Goal: Task Accomplishment & Management: Manage account settings

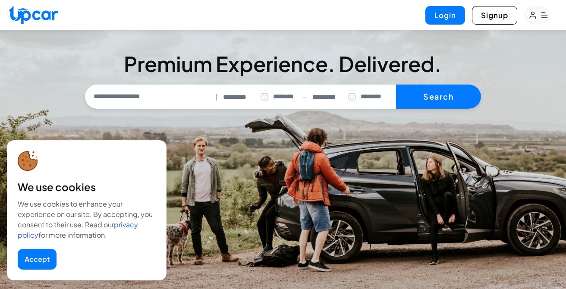
select select "********"
click at [452, 13] on button "Login" at bounding box center [446, 15] width 40 height 19
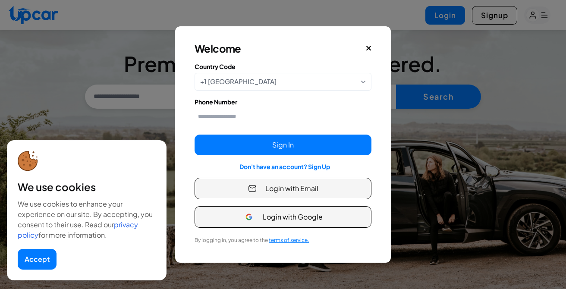
click at [266, 188] on span "Login with Email" at bounding box center [291, 188] width 53 height 10
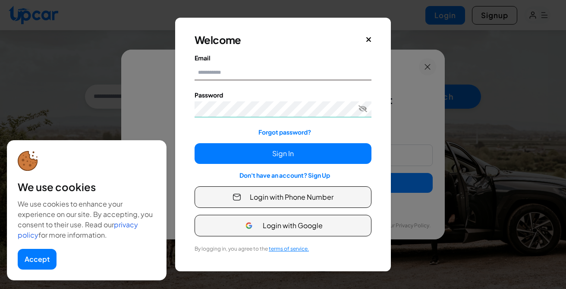
click at [246, 70] on input "Email" at bounding box center [283, 72] width 177 height 16
type input "**********"
click at [362, 110] on icon "Toggle password visibility" at bounding box center [363, 108] width 9 height 9
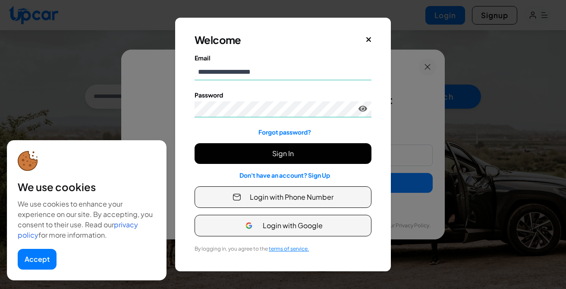
click at [294, 157] on button "Sign In" at bounding box center [283, 153] width 177 height 21
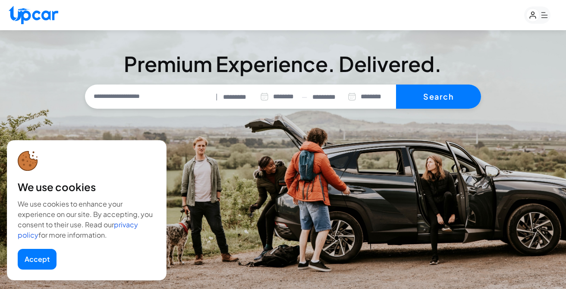
select select "********"
click at [31, 260] on button "Accept" at bounding box center [37, 259] width 39 height 21
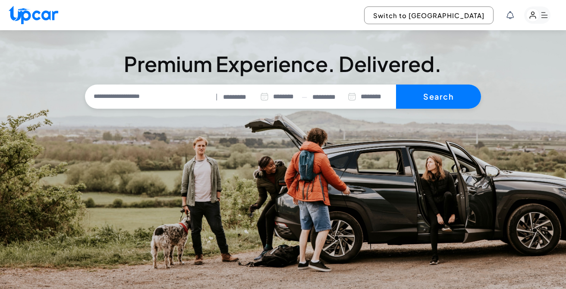
click at [545, 18] on rect "button" at bounding box center [537, 14] width 26 height 17
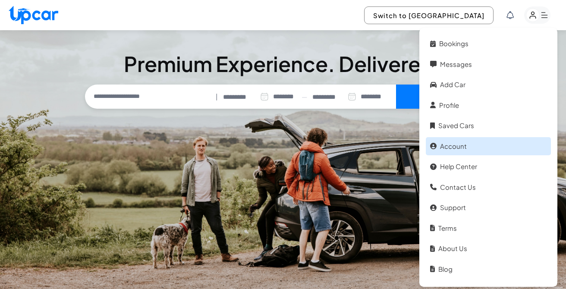
click at [446, 148] on link "Account" at bounding box center [488, 146] width 125 height 19
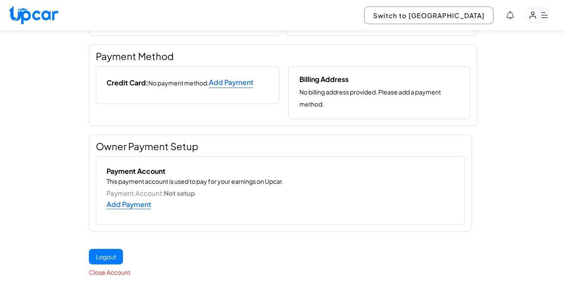
scroll to position [184, 0]
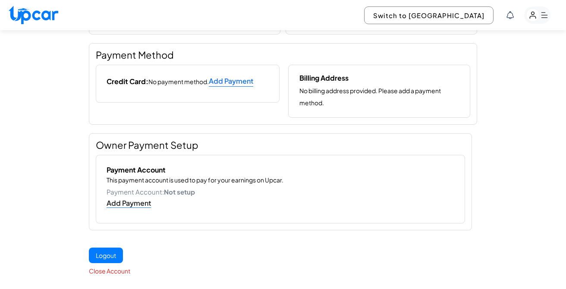
click at [126, 199] on link "Add Payment" at bounding box center [129, 203] width 44 height 9
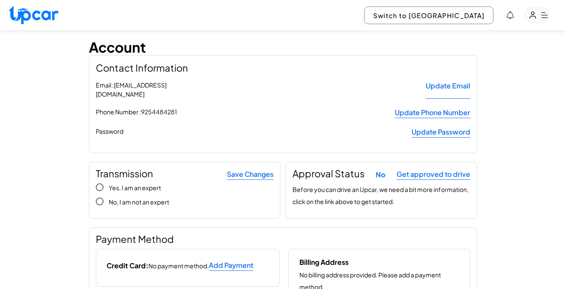
click at [545, 19] on rect "button" at bounding box center [537, 14] width 26 height 17
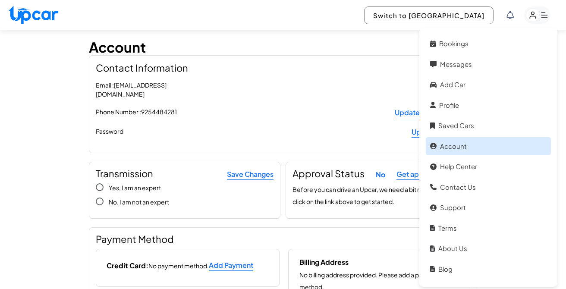
scroll to position [18, 0]
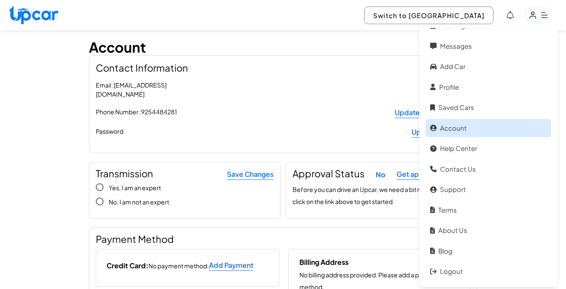
click at [460, 128] on link "Account" at bounding box center [488, 128] width 125 height 19
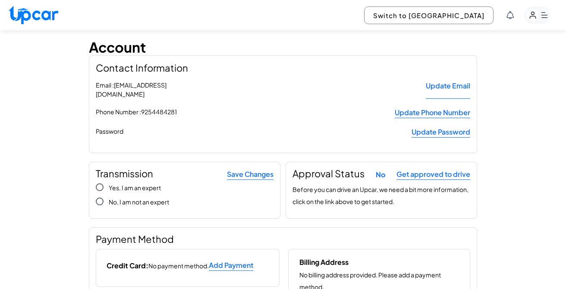
click at [542, 18] on rect "button" at bounding box center [537, 14] width 26 height 17
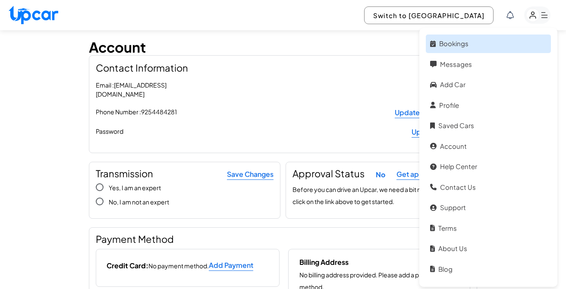
click at [458, 45] on link "Bookings" at bounding box center [488, 44] width 125 height 19
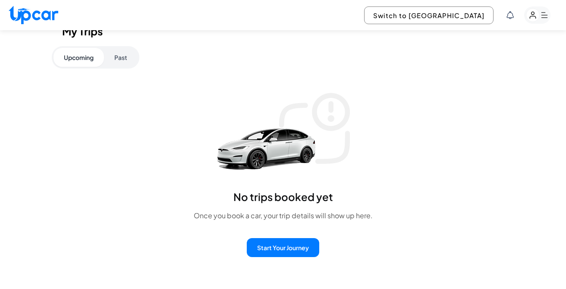
scroll to position [23, 0]
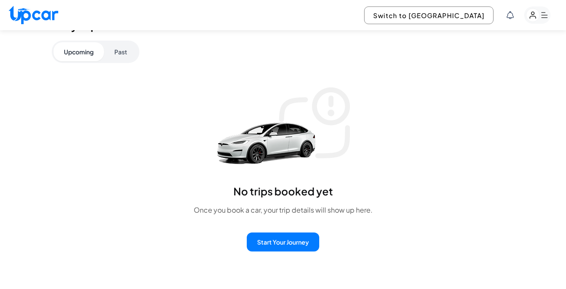
click at [121, 52] on button "Past" at bounding box center [121, 51] width 34 height 19
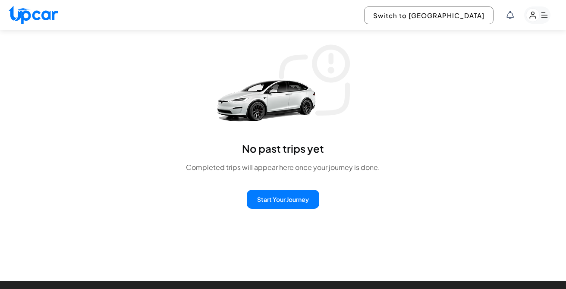
scroll to position [0, 0]
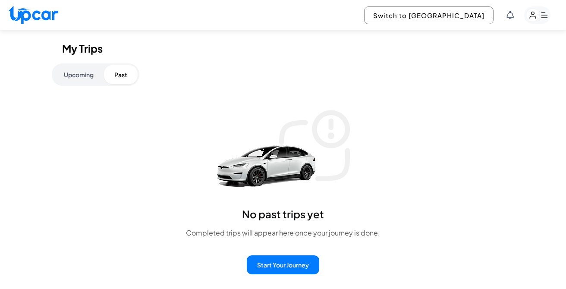
click at [543, 20] on rect "button" at bounding box center [537, 14] width 26 height 17
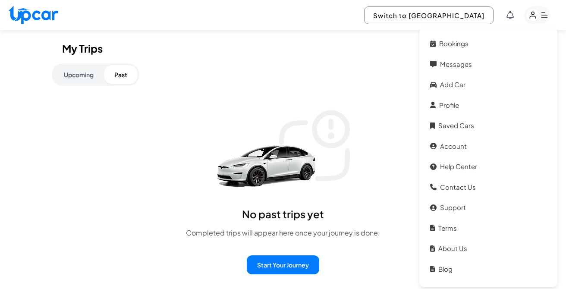
click at [524, 6] on button "button" at bounding box center [537, 14] width 26 height 17
